Goal: Task Accomplishment & Management: Use online tool/utility

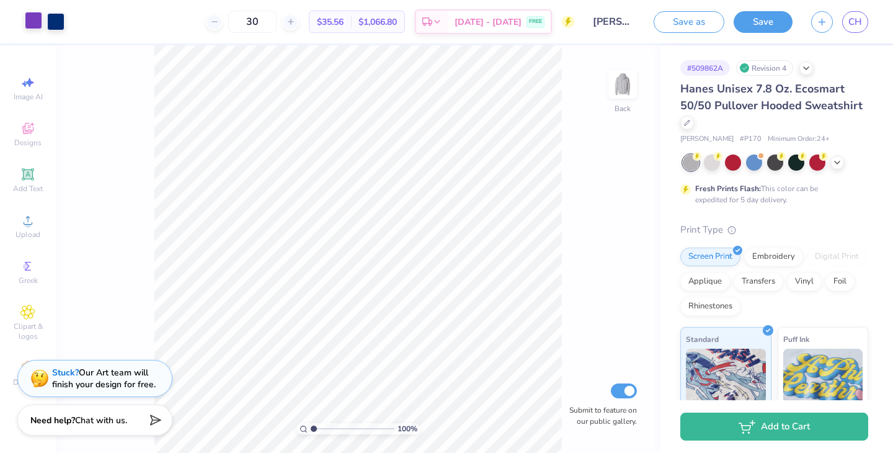
click at [32, 27] on div at bounding box center [33, 20] width 17 height 17
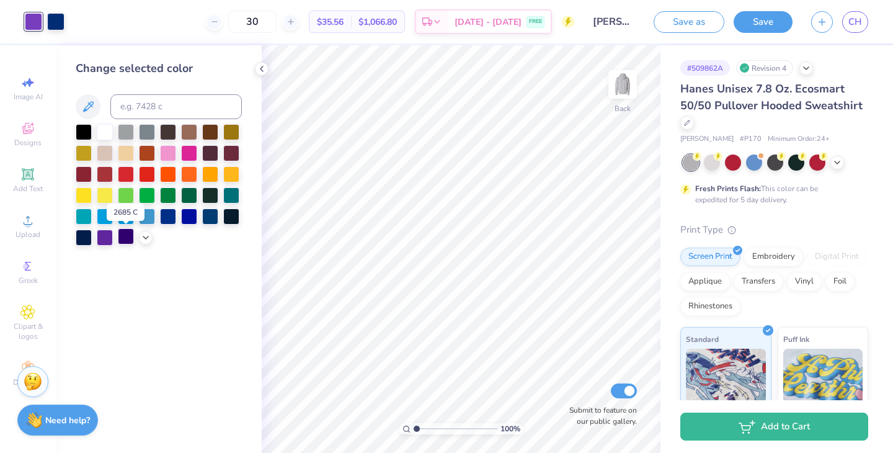
click at [130, 231] on div at bounding box center [126, 236] width 16 height 16
click at [104, 238] on div at bounding box center [105, 236] width 16 height 16
click at [125, 238] on div at bounding box center [126, 236] width 16 height 16
click at [260, 71] on icon at bounding box center [262, 69] width 10 height 10
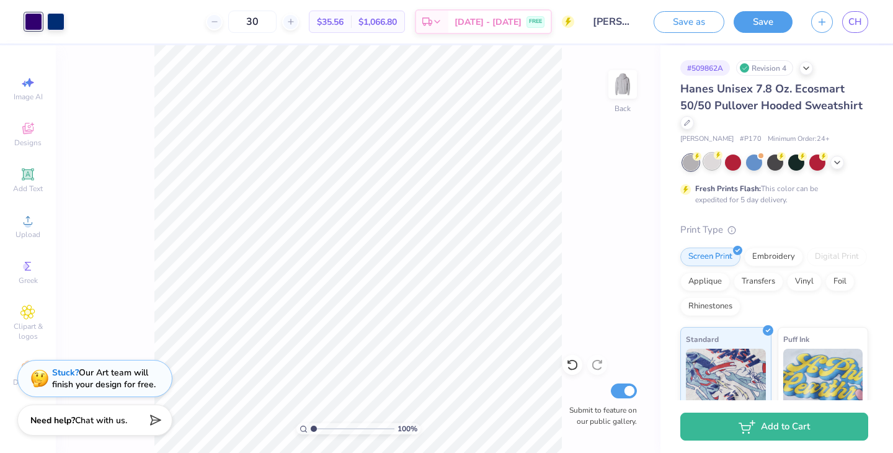
click at [717, 166] on div at bounding box center [712, 161] width 16 height 16
click at [693, 164] on div at bounding box center [691, 162] width 16 height 16
click at [838, 163] on icon at bounding box center [837, 161] width 10 height 10
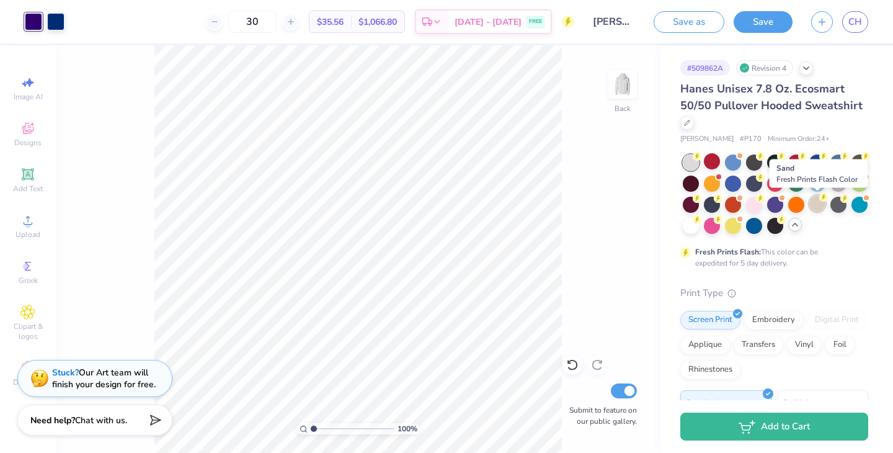
click at [821, 208] on div at bounding box center [817, 203] width 16 height 16
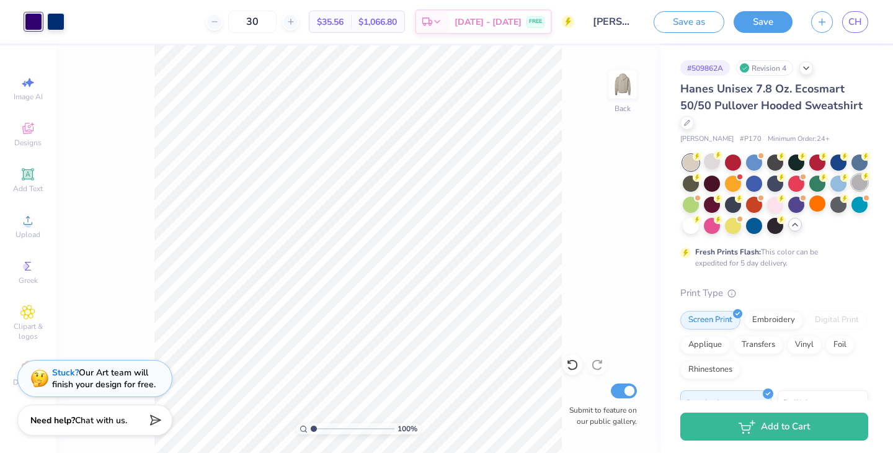
click at [856, 185] on div at bounding box center [859, 182] width 16 height 16
click at [713, 205] on div at bounding box center [712, 203] width 16 height 16
click at [714, 165] on div at bounding box center [712, 161] width 16 height 16
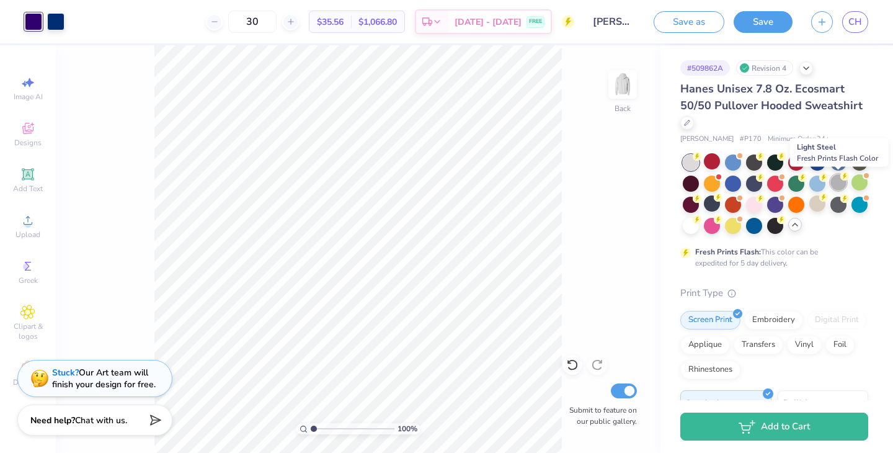
click at [842, 184] on div at bounding box center [838, 182] width 16 height 16
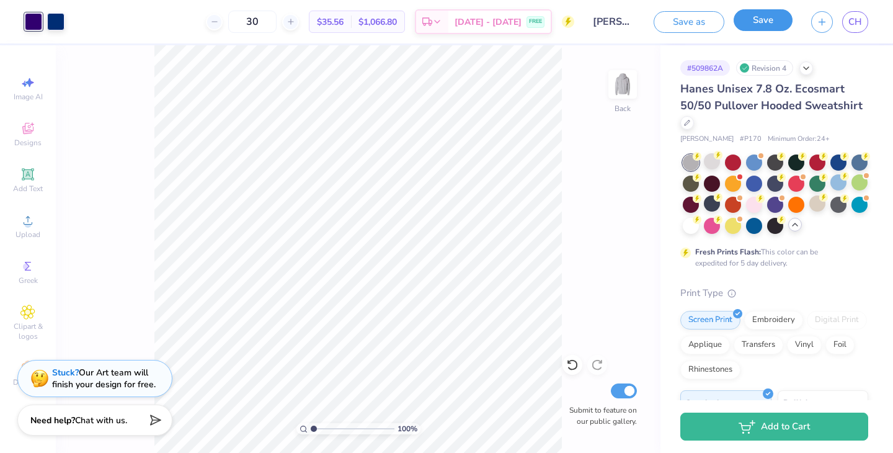
click at [771, 26] on button "Save" at bounding box center [763, 20] width 59 height 22
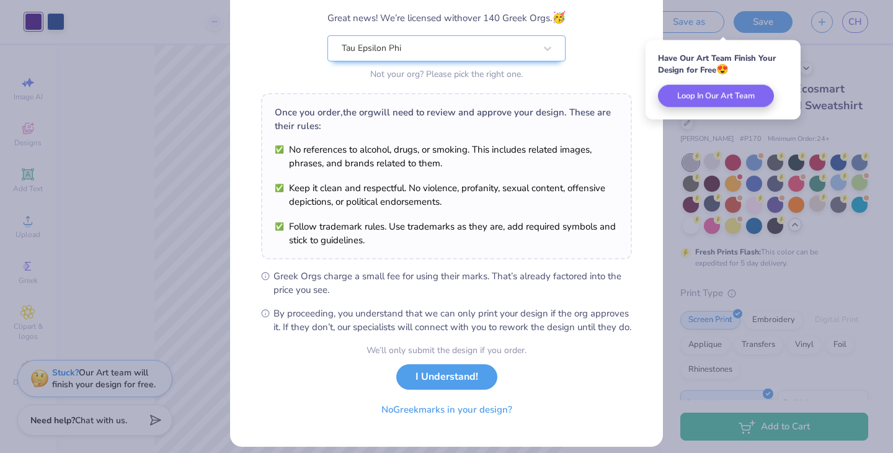
scroll to position [128, 0]
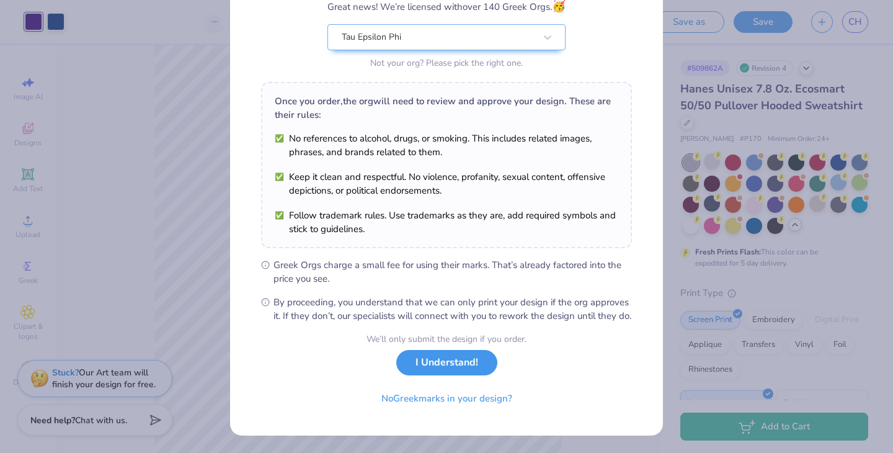
click at [430, 365] on button "I Understand!" at bounding box center [446, 362] width 101 height 25
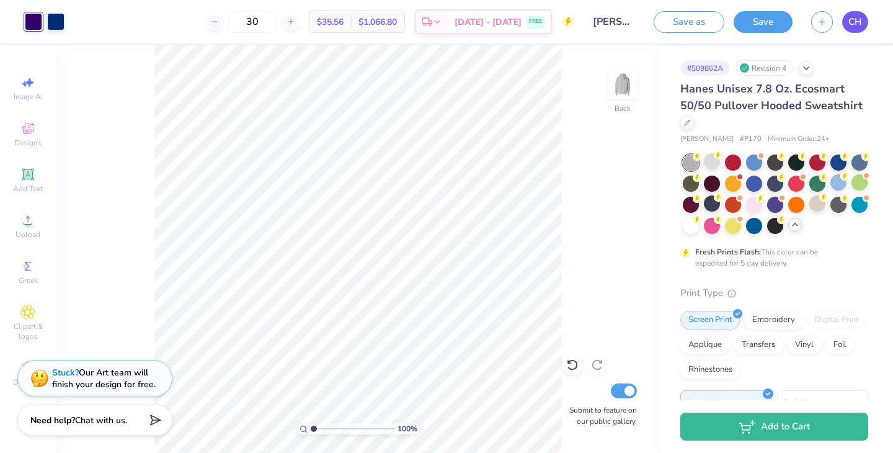
click at [856, 25] on span "CH" at bounding box center [855, 22] width 14 height 14
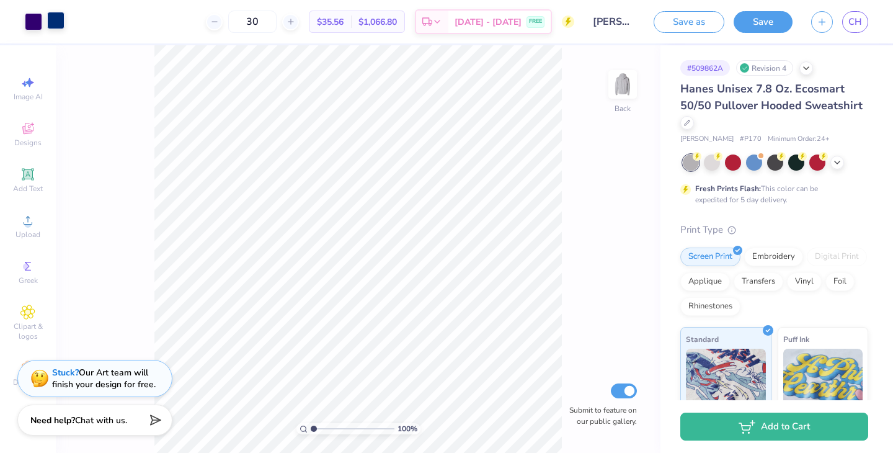
click at [55, 23] on div at bounding box center [55, 20] width 17 height 17
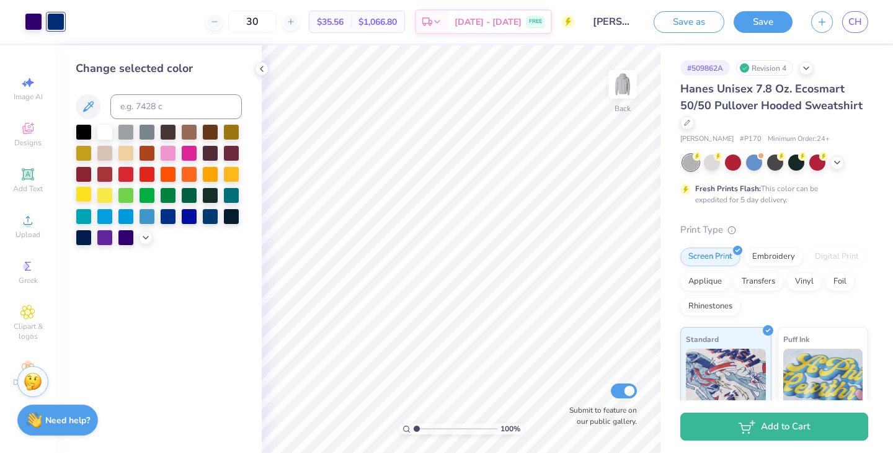
click at [84, 193] on div at bounding box center [84, 194] width 16 height 16
click at [105, 194] on div at bounding box center [105, 194] width 16 height 16
click at [231, 170] on div at bounding box center [231, 173] width 16 height 16
click at [210, 171] on div at bounding box center [210, 173] width 16 height 16
click at [145, 132] on div at bounding box center [147, 131] width 16 height 16
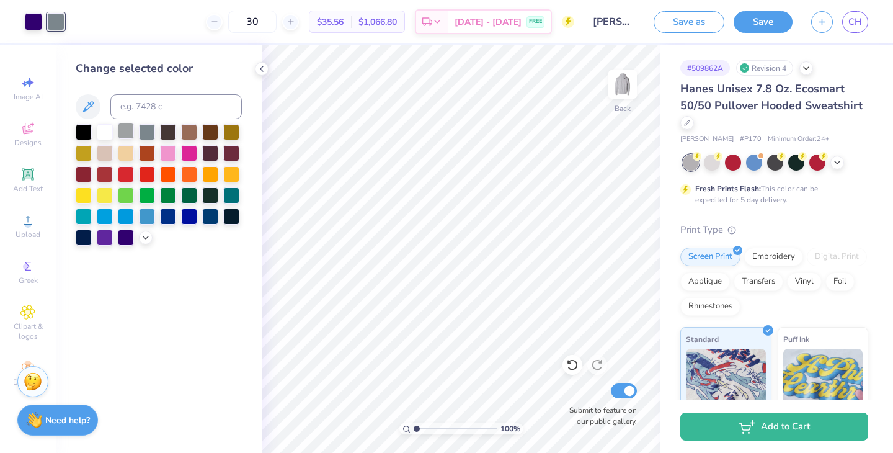
click at [128, 132] on div at bounding box center [126, 131] width 16 height 16
click at [236, 219] on div at bounding box center [231, 215] width 16 height 16
click at [226, 217] on div at bounding box center [231, 215] width 16 height 16
click at [209, 217] on div at bounding box center [210, 215] width 16 height 16
click at [229, 216] on div at bounding box center [231, 215] width 16 height 16
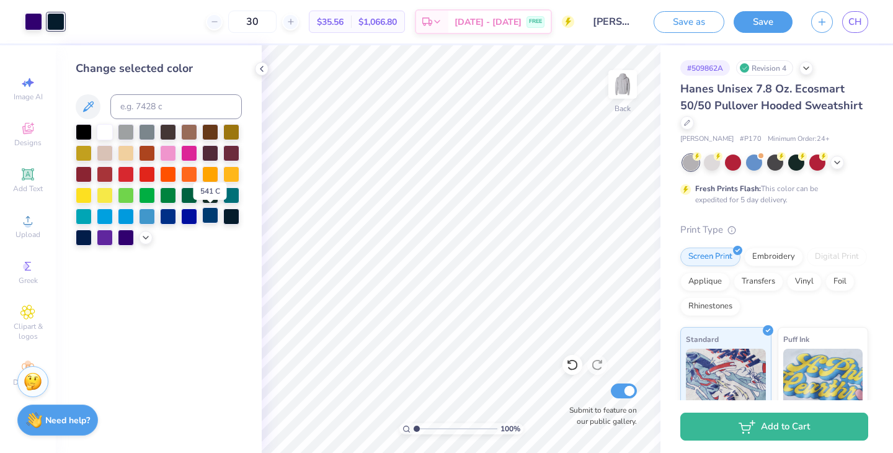
click at [214, 216] on div at bounding box center [210, 215] width 16 height 16
click at [232, 216] on div at bounding box center [231, 215] width 16 height 16
click at [233, 218] on div at bounding box center [231, 215] width 16 height 16
click at [227, 218] on div at bounding box center [231, 215] width 16 height 16
click at [84, 131] on div at bounding box center [84, 131] width 16 height 16
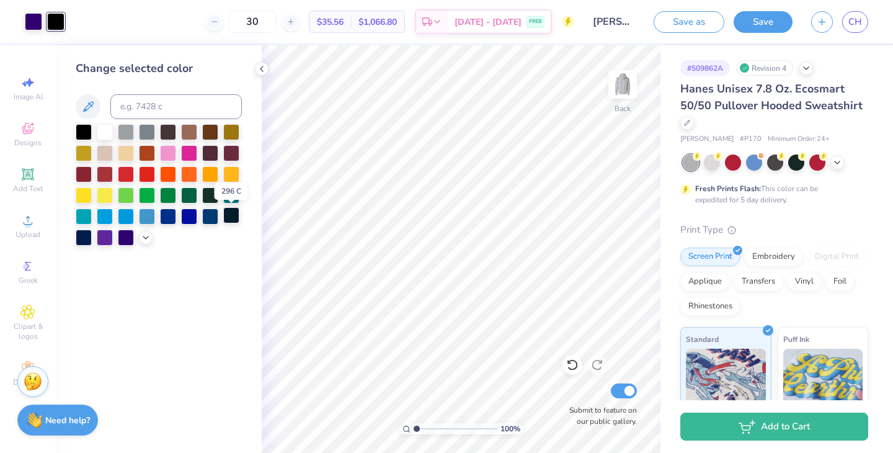
click at [229, 216] on div at bounding box center [231, 215] width 16 height 16
click at [83, 133] on div at bounding box center [84, 131] width 16 height 16
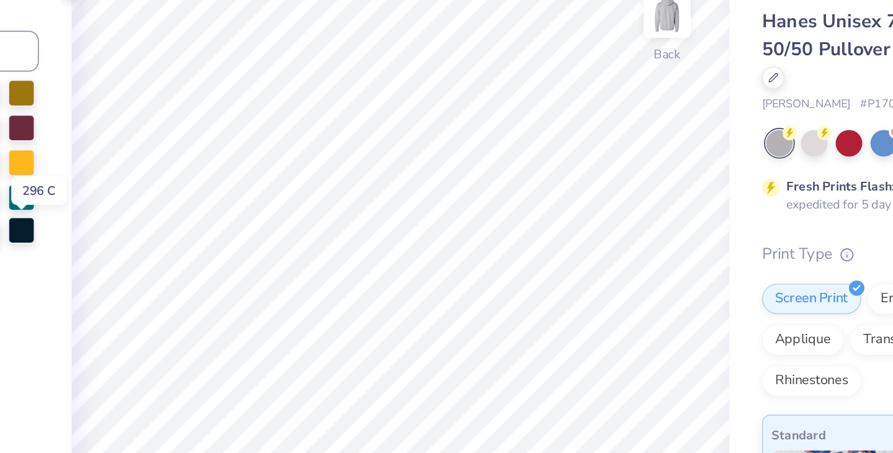
click at [234, 211] on div at bounding box center [231, 215] width 16 height 16
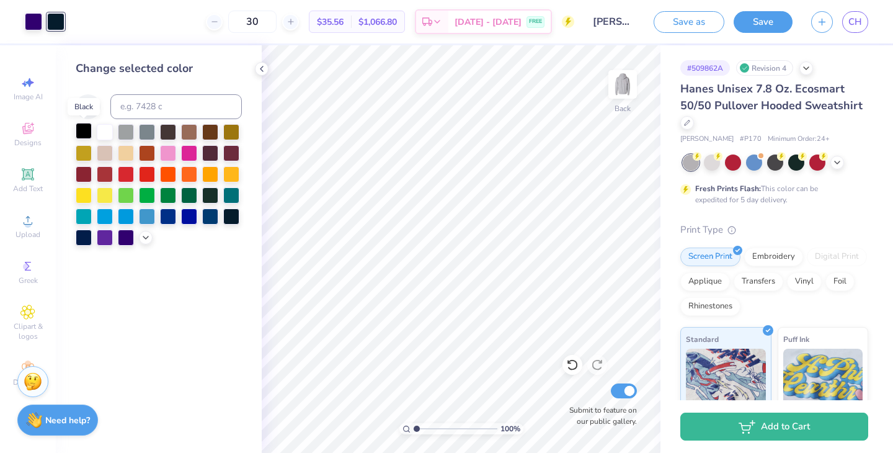
click at [84, 132] on div at bounding box center [84, 131] width 16 height 16
click at [84, 128] on div at bounding box center [84, 131] width 16 height 16
click at [233, 213] on div at bounding box center [231, 215] width 16 height 16
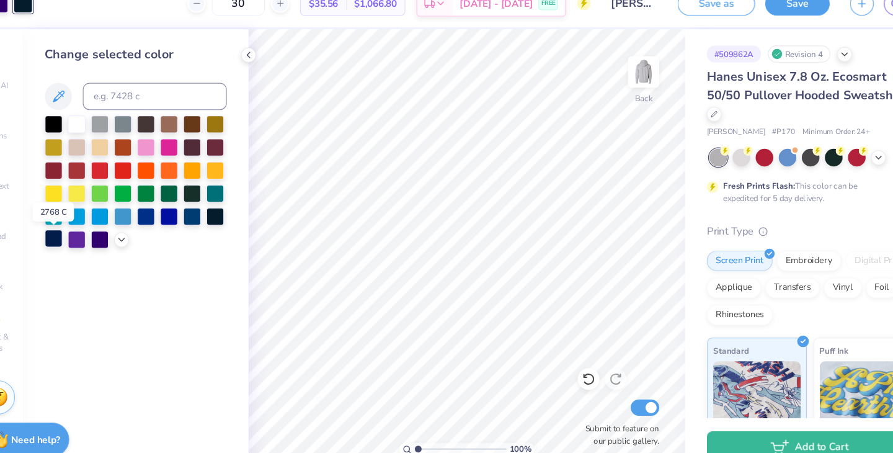
click at [89, 236] on div at bounding box center [84, 236] width 16 height 16
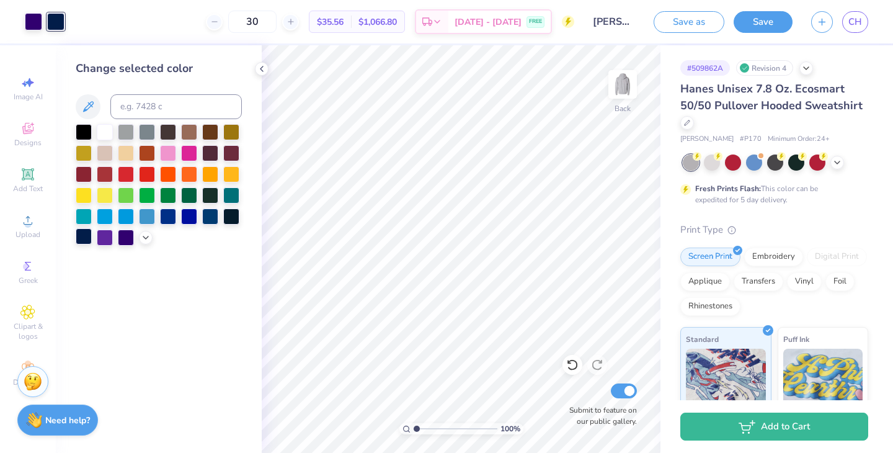
click at [84, 236] on div at bounding box center [84, 236] width 16 height 16
click at [147, 242] on div at bounding box center [146, 236] width 14 height 14
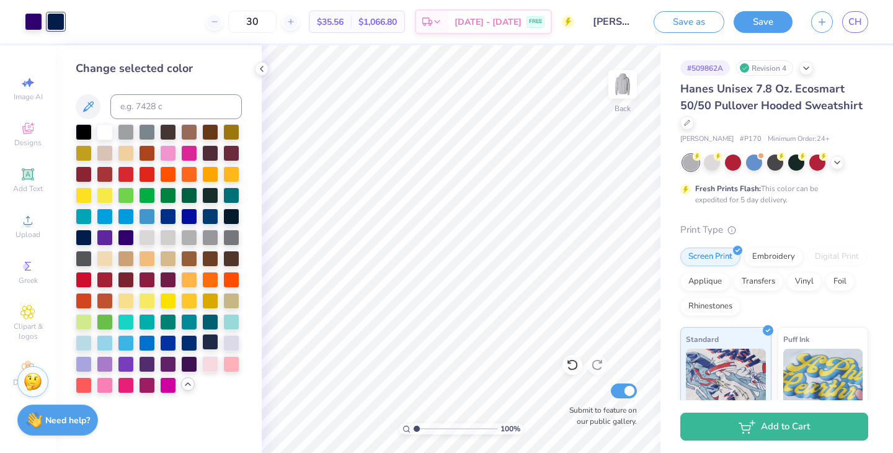
click at [213, 342] on div at bounding box center [210, 342] width 16 height 16
click at [209, 348] on div at bounding box center [210, 342] width 16 height 16
click at [758, 30] on button "Save" at bounding box center [763, 20] width 59 height 22
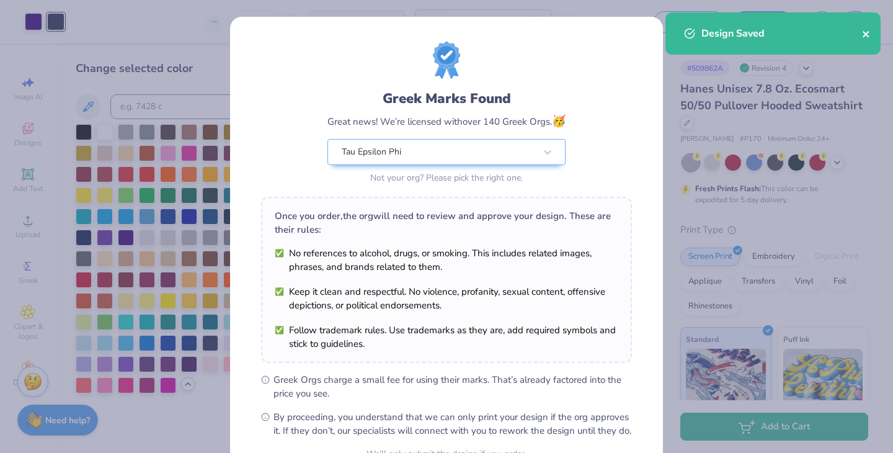
click at [865, 31] on icon "close" at bounding box center [866, 34] width 9 height 10
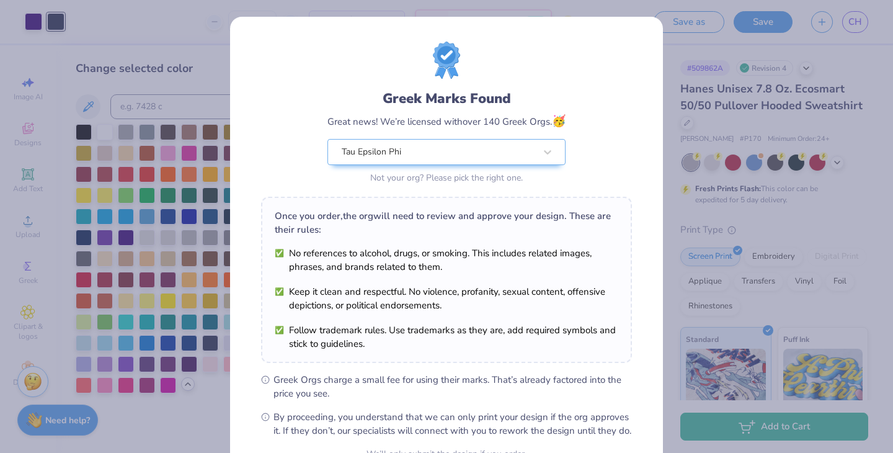
scroll to position [128, 0]
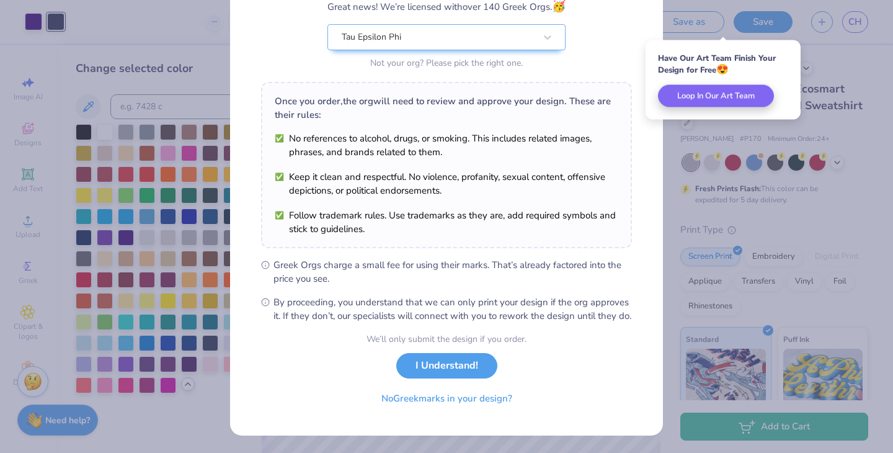
click at [447, 363] on button "I Understand!" at bounding box center [446, 365] width 101 height 25
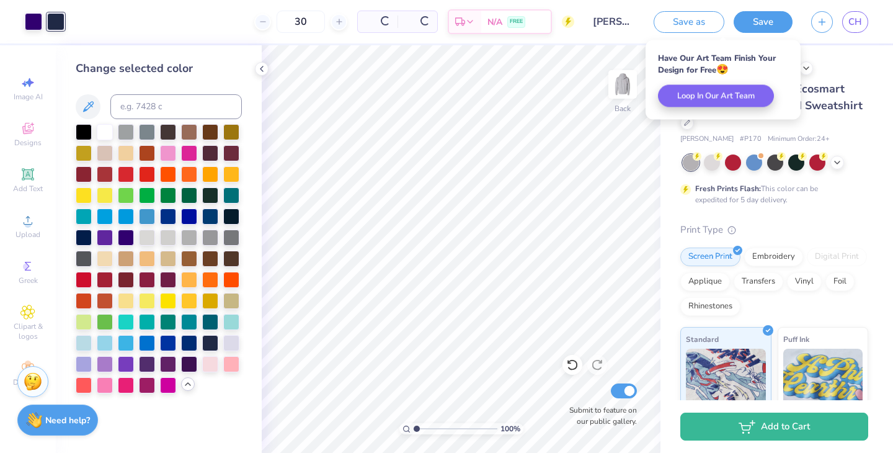
scroll to position [0, 0]
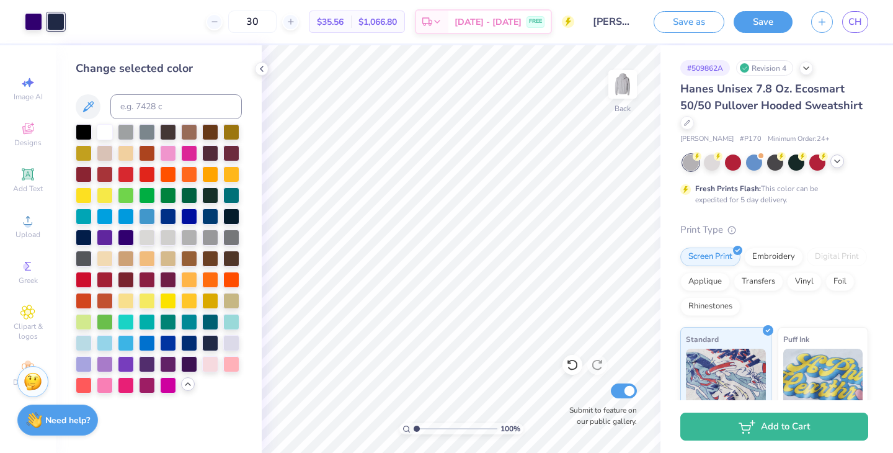
click at [840, 162] on icon at bounding box center [837, 161] width 10 height 10
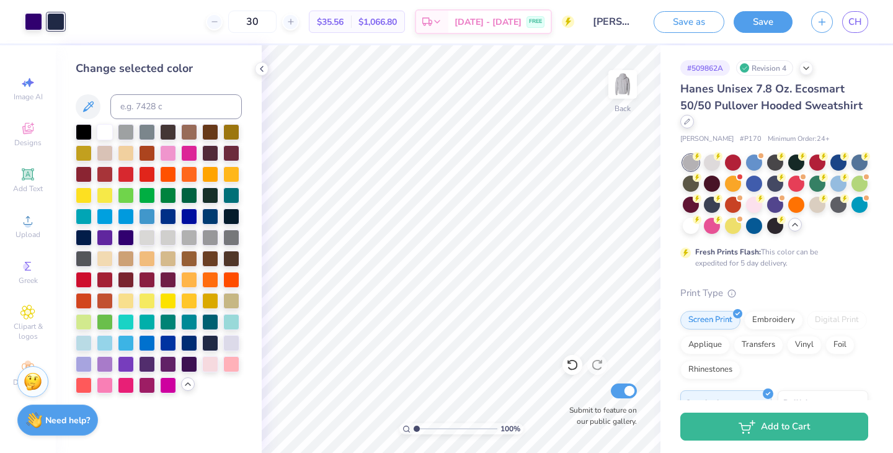
click at [685, 125] on div at bounding box center [687, 122] width 14 height 14
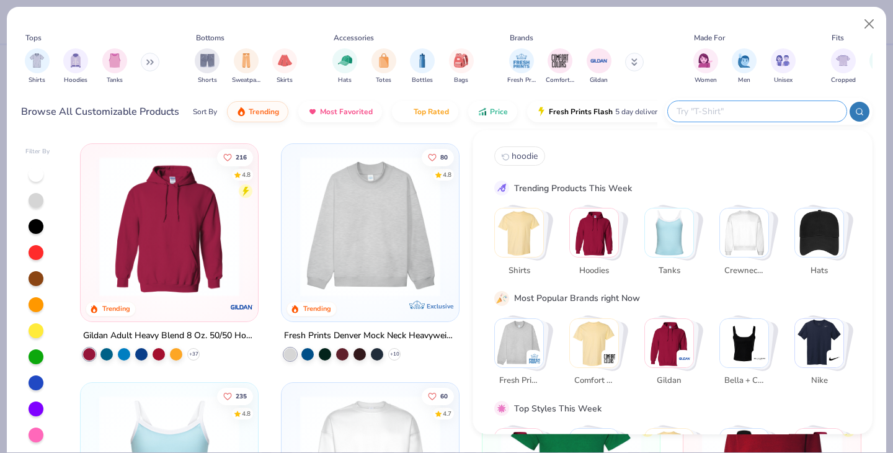
click at [748, 105] on input "text" at bounding box center [756, 111] width 162 height 14
type input "hoodie"
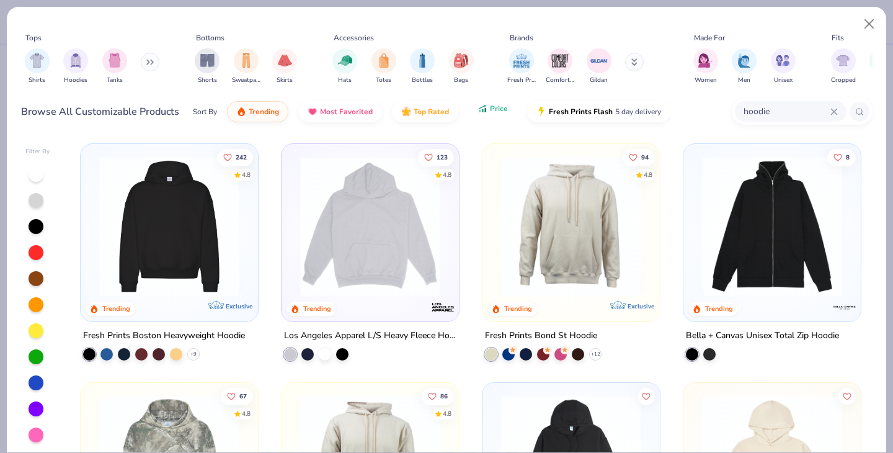
click at [503, 115] on button "Price" at bounding box center [492, 108] width 49 height 21
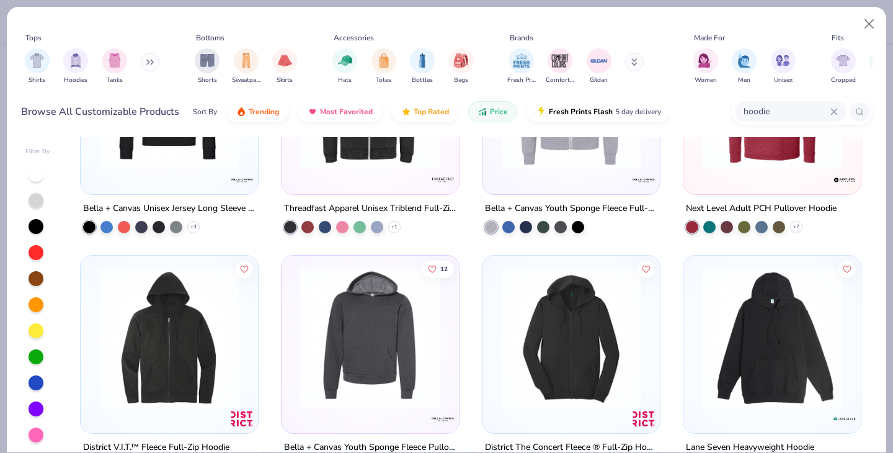
scroll to position [128, 0]
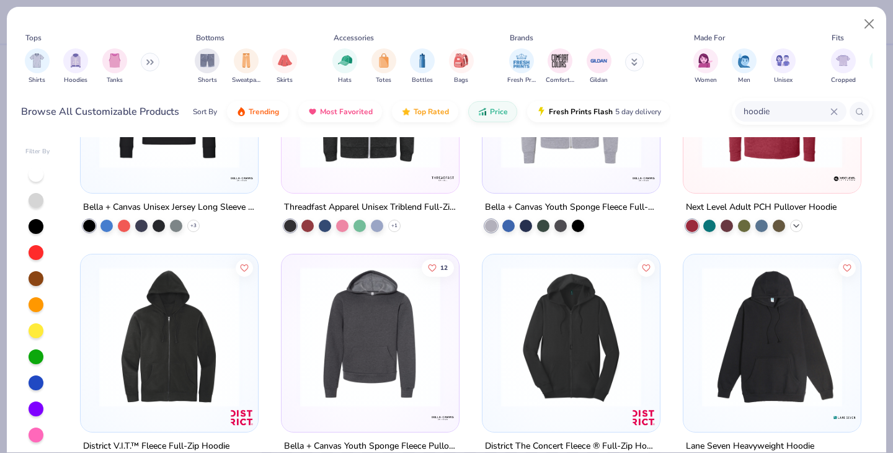
click at [798, 226] on icon at bounding box center [796, 226] width 10 height 10
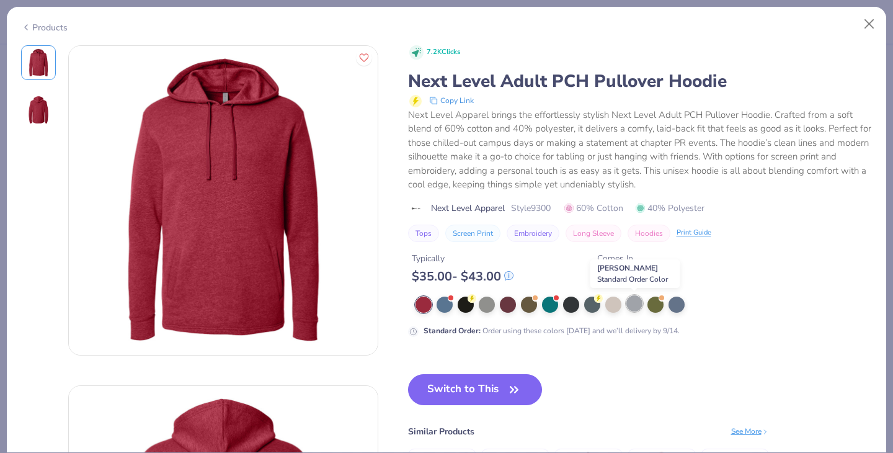
click at [633, 303] on div at bounding box center [634, 303] width 16 height 16
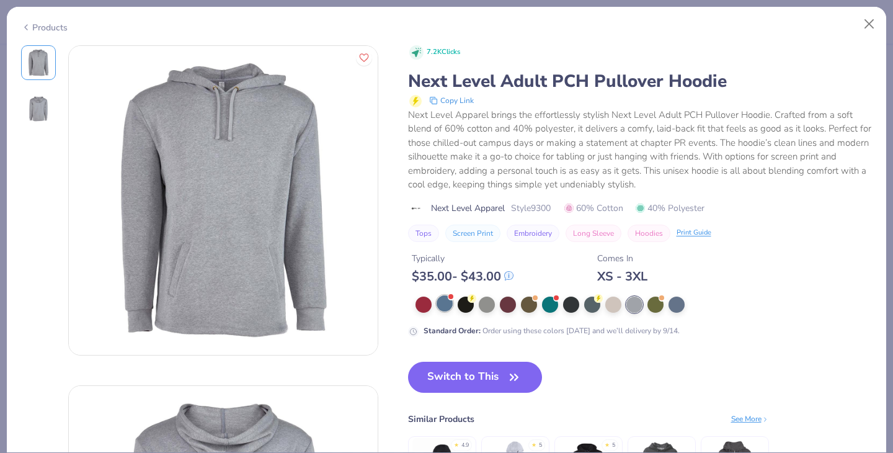
click at [448, 304] on div at bounding box center [445, 303] width 16 height 16
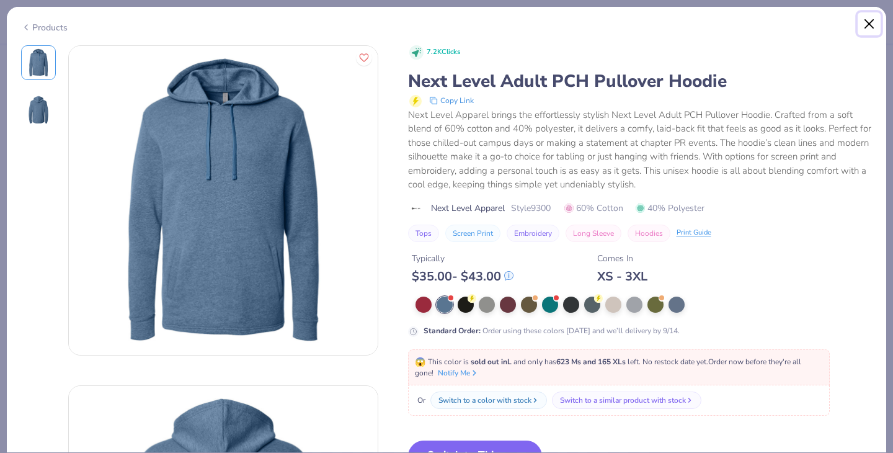
click at [863, 29] on button "Close" at bounding box center [870, 24] width 24 height 24
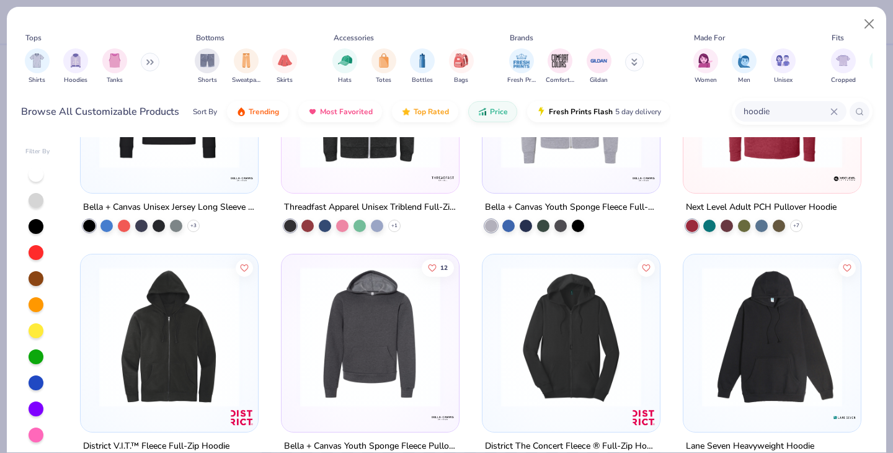
click at [404, 322] on img at bounding box center [370, 337] width 153 height 140
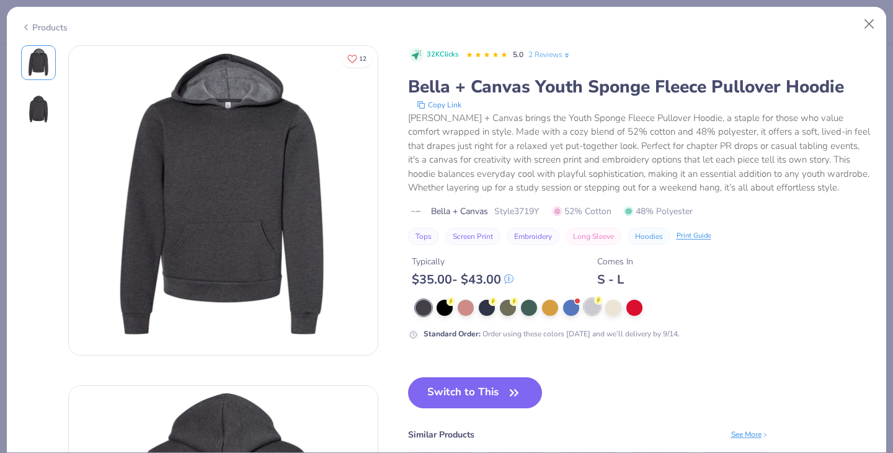
click at [594, 306] on div at bounding box center [592, 306] width 16 height 16
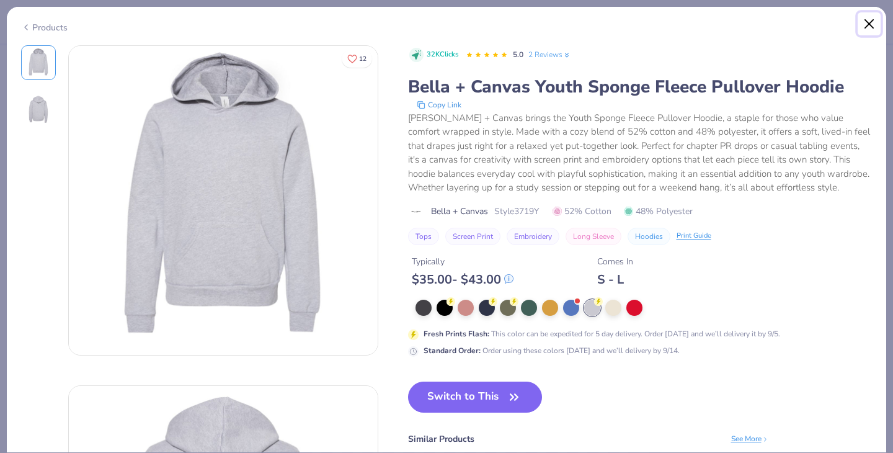
click at [871, 31] on button "Close" at bounding box center [870, 24] width 24 height 24
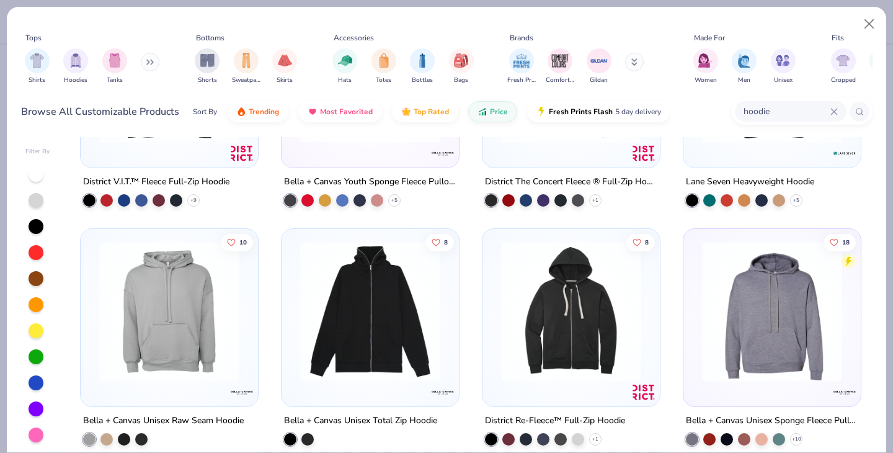
scroll to position [392, 0]
click at [224, 314] on img at bounding box center [169, 311] width 153 height 140
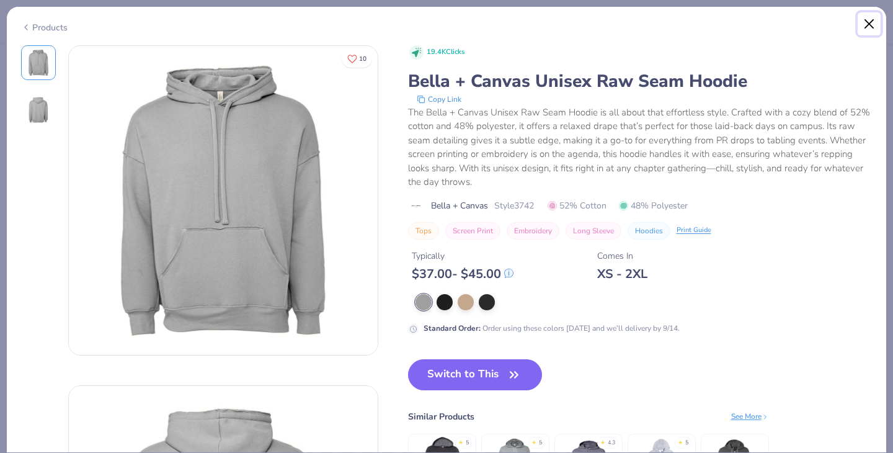
click at [866, 25] on button "Close" at bounding box center [870, 24] width 24 height 24
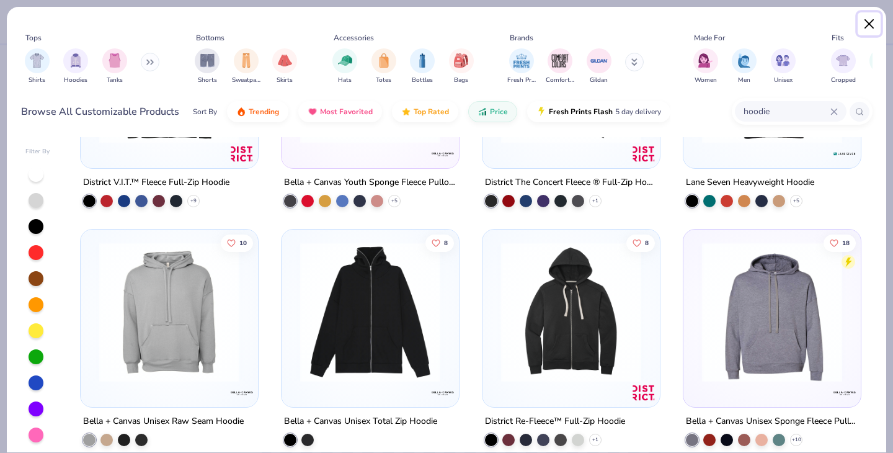
click at [866, 24] on button "Close" at bounding box center [870, 24] width 24 height 24
